Goal: Task Accomplishment & Management: Use online tool/utility

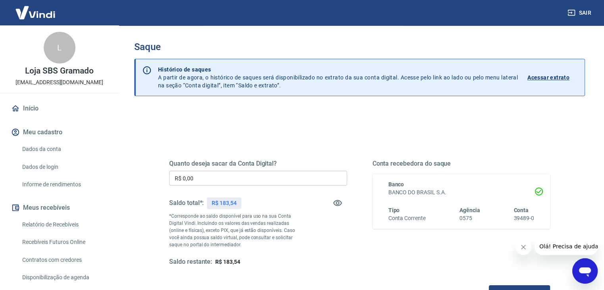
click at [517, 250] on button "Fechar mensagem da empresa" at bounding box center [523, 247] width 16 height 16
click at [259, 171] on input "R$ 0,00" at bounding box center [258, 178] width 178 height 15
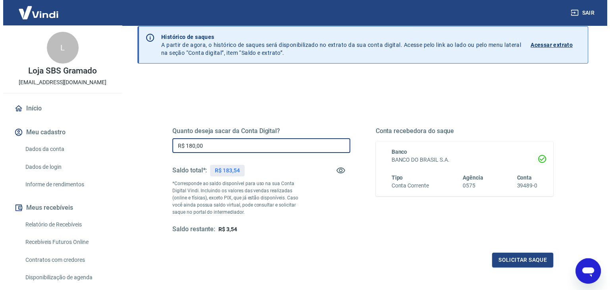
scroll to position [53, 0]
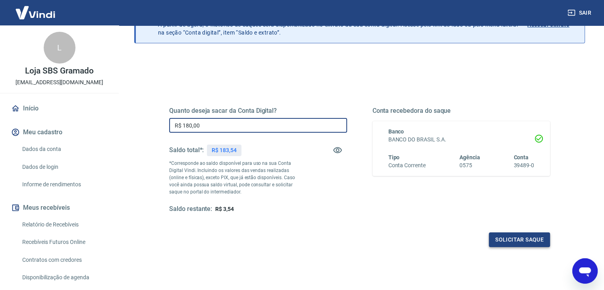
type input "R$ 180,00"
click at [540, 235] on button "Solicitar saque" at bounding box center [519, 239] width 61 height 15
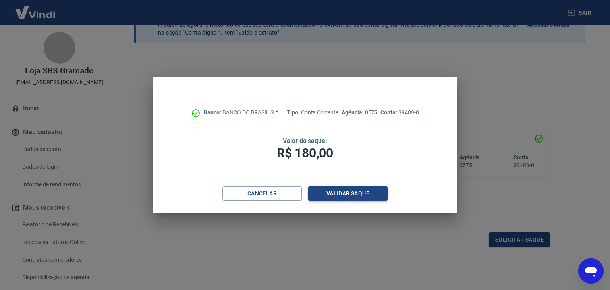
click at [378, 195] on button "Validar saque" at bounding box center [347, 193] width 79 height 15
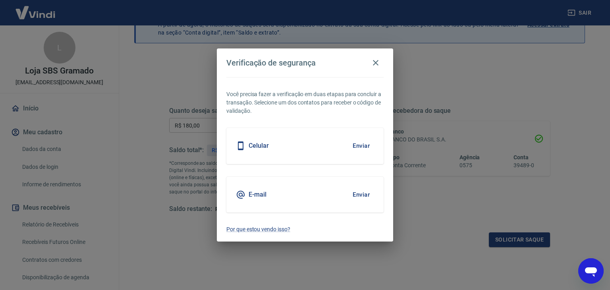
click at [368, 194] on button "Enviar" at bounding box center [361, 194] width 26 height 17
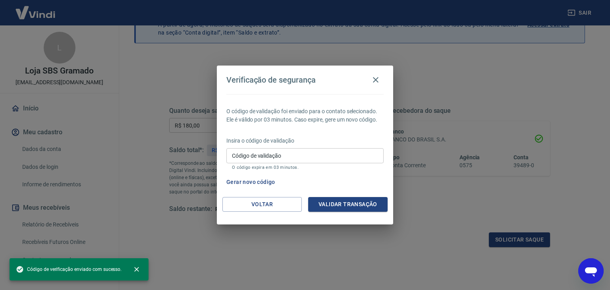
click at [299, 145] on div "Insira o código de validação Código de validação Código de validação O código e…" at bounding box center [304, 154] width 157 height 35
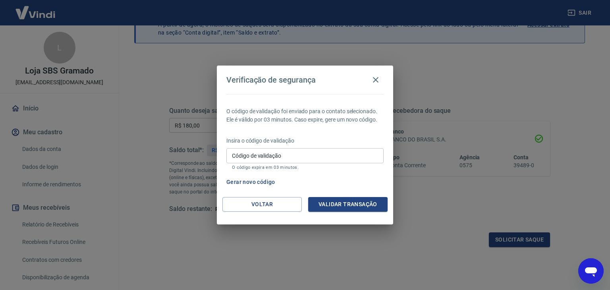
click at [299, 154] on input "Código de validação" at bounding box center [304, 155] width 157 height 15
paste input "966607"
type input "966607"
click at [344, 209] on button "Validar transação" at bounding box center [347, 204] width 79 height 15
